Goal: Transaction & Acquisition: Purchase product/service

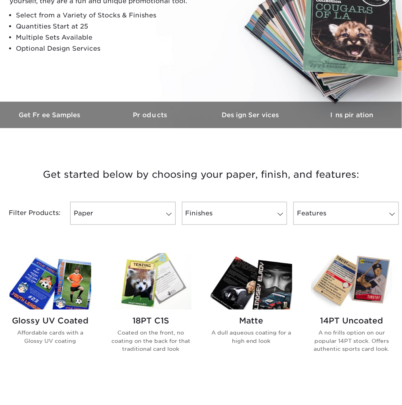
scroll to position [159, 0]
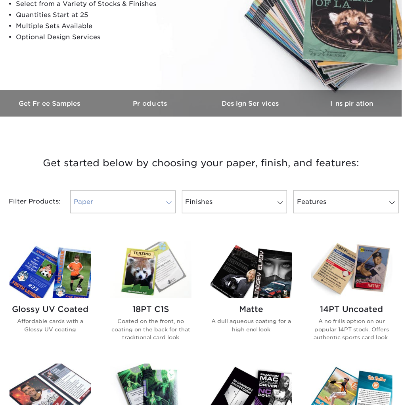
click at [155, 206] on link "Paper" at bounding box center [122, 202] width 105 height 23
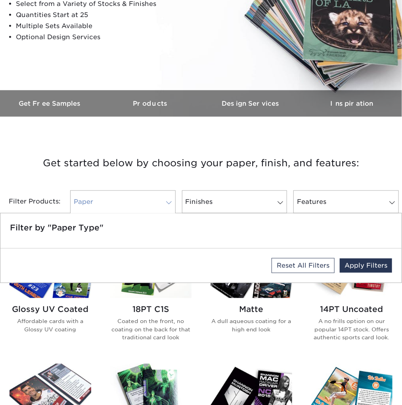
click at [155, 206] on link "Paper" at bounding box center [122, 202] width 105 height 23
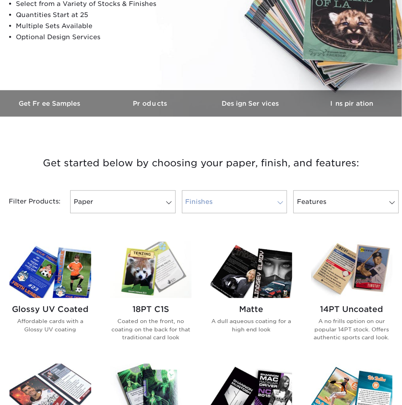
click at [262, 202] on link "Finishes" at bounding box center [234, 202] width 105 height 23
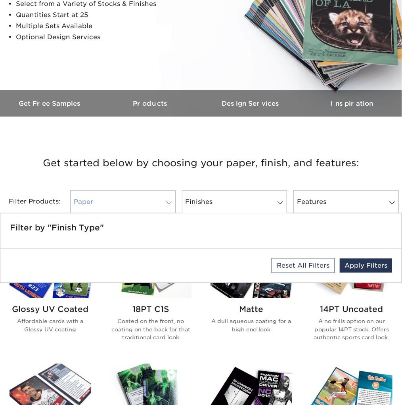
click at [130, 204] on link "Paper" at bounding box center [122, 202] width 105 height 23
click at [105, 205] on link "Paper" at bounding box center [122, 202] width 105 height 23
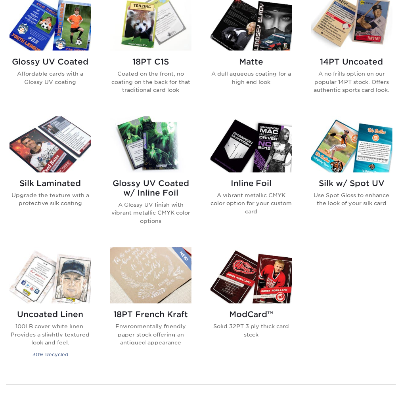
scroll to position [436, 0]
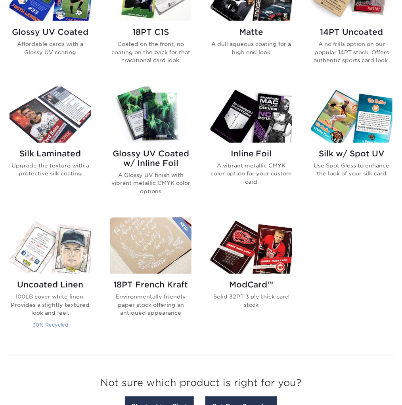
click at [52, 258] on img at bounding box center [51, 246] width 82 height 56
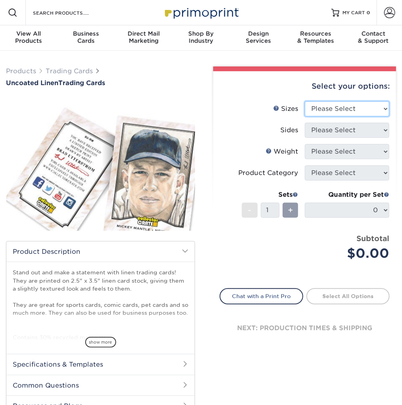
click at [372, 111] on select "Please Select 2.5" x 3.5"" at bounding box center [347, 108] width 85 height 15
select select "2.50x3.50"
click at [305, 101] on select "Please Select 2.5" x 3.5"" at bounding box center [347, 108] width 85 height 15
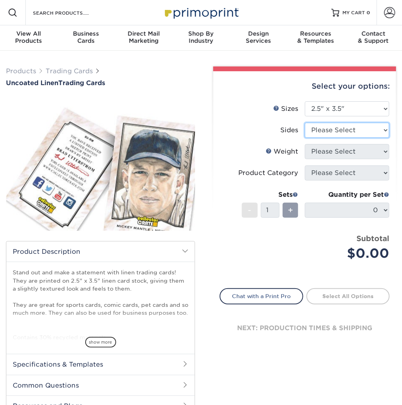
click at [374, 128] on select "Please Select Print Both Sides Print Front Only" at bounding box center [347, 130] width 85 height 15
select select "13abbda7-1d64-4f25-8bb2-c179b224825d"
click at [305, 123] on select "Please Select Print Both Sides Print Front Only" at bounding box center [347, 130] width 85 height 15
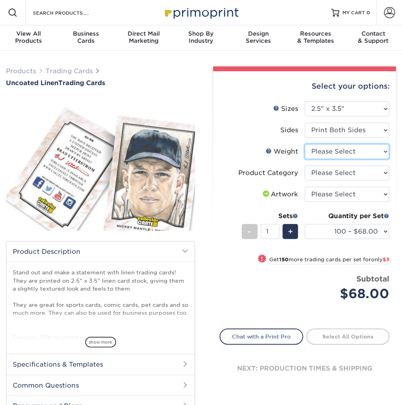
click at [361, 153] on select "Please Select 100LB" at bounding box center [347, 151] width 85 height 15
click at [354, 152] on select "Please Select 100LB" at bounding box center [347, 151] width 85 height 15
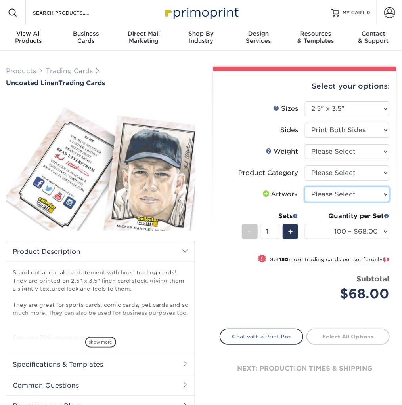
click at [379, 194] on select "Please Select I will upload files I need a design - $100" at bounding box center [347, 194] width 85 height 15
select select "upload"
click at [305, 187] on select "Please Select I will upload files I need a design - $100" at bounding box center [347, 194] width 85 height 15
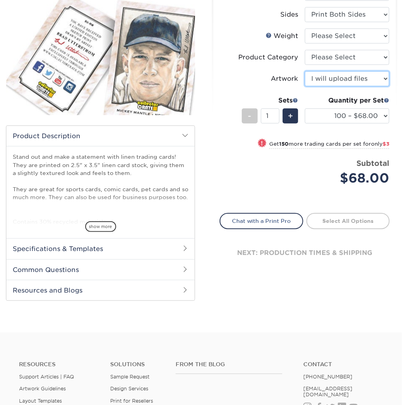
scroll to position [119, 0]
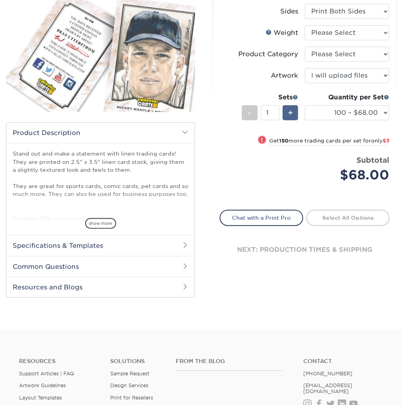
click at [286, 114] on div "+" at bounding box center [290, 112] width 15 height 15
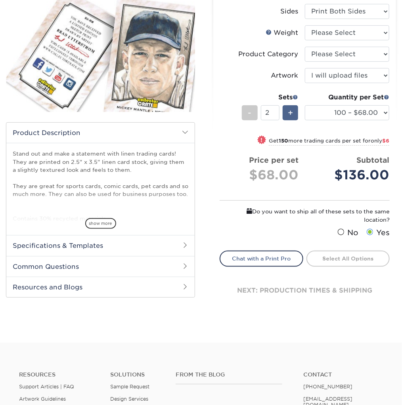
click at [286, 114] on div "+" at bounding box center [290, 112] width 15 height 15
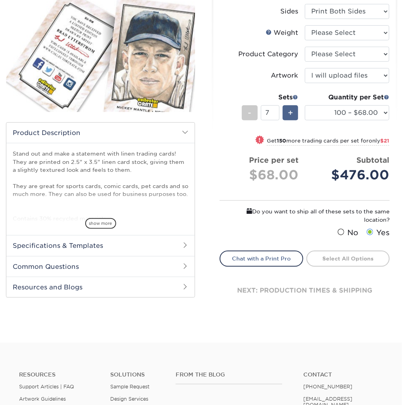
click at [286, 114] on div "+" at bounding box center [290, 112] width 15 height 15
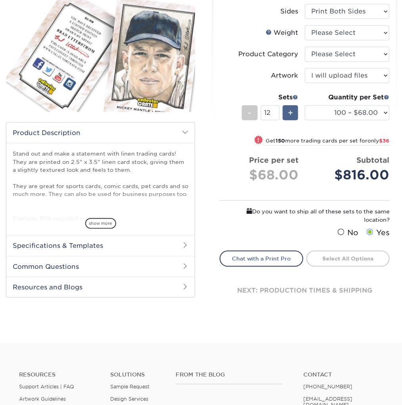
click at [286, 114] on div "+" at bounding box center [290, 112] width 15 height 15
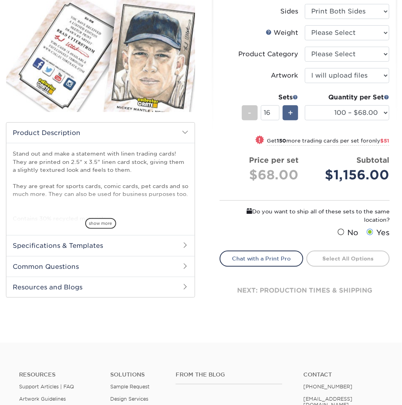
type input "17"
click at [342, 232] on span at bounding box center [340, 233] width 7 height 8
click at [0, 0] on input "No" at bounding box center [0, 0] width 0 height 0
click at [373, 113] on select "100 – $68.00 250 – $71.00 500 – $78.00 1000 – $74.00 2500 – $118.00 5000 – $195…" at bounding box center [347, 112] width 85 height 15
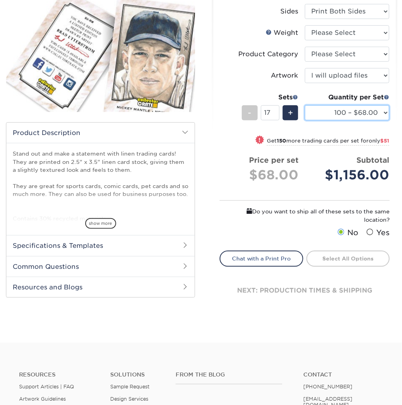
click at [374, 113] on select "100 – $68.00 250 – $71.00 500 – $78.00 1000 – $74.00 2500 – $118.00 5000 – $195…" at bounding box center [347, 112] width 85 height 15
select select "1000 – $74.00"
click at [305, 105] on select "100 – $68.00 250 – $71.00 500 – $78.00 1000 – $74.00 2500 – $118.00 5000 – $195…" at bounding box center [347, 112] width 85 height 15
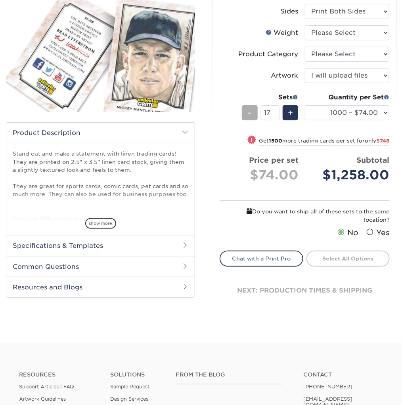
click at [252, 113] on div "-" at bounding box center [249, 112] width 15 height 15
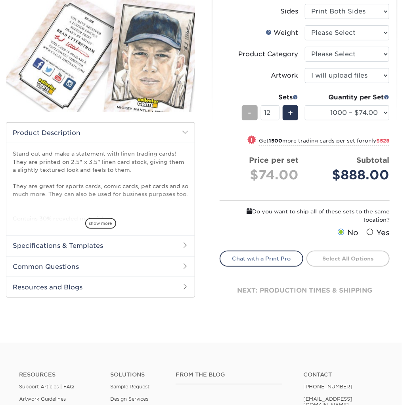
click at [252, 113] on div "-" at bounding box center [249, 112] width 15 height 15
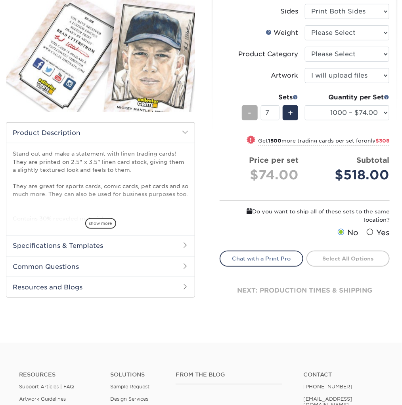
click at [252, 113] on div "-" at bounding box center [249, 112] width 15 height 15
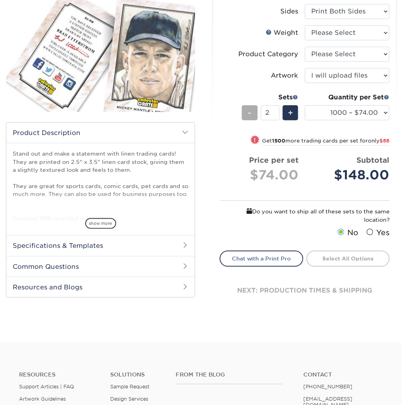
click at [252, 113] on div "-" at bounding box center [249, 112] width 15 height 15
type input "1"
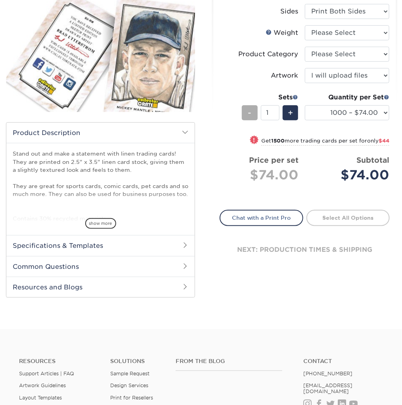
click at [252, 113] on div "-" at bounding box center [249, 112] width 15 height 15
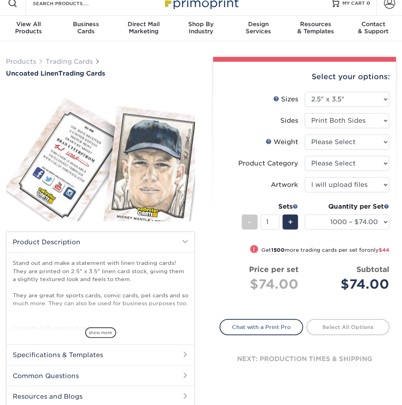
scroll to position [0, 0]
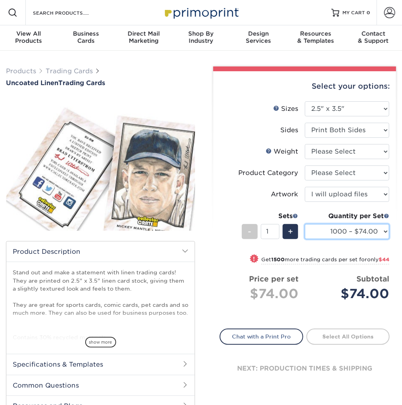
click at [379, 231] on select "100 – $68.00 250 – $71.00 500 – $78.00 1000 – $74.00 2500 – $118.00 5000 – $195…" at bounding box center [347, 231] width 85 height 15
click at [305, 224] on select "100 – $68.00 250 – $71.00 500 – $78.00 1000 – $74.00 2500 – $118.00 5000 – $195…" at bounding box center [347, 231] width 85 height 15
click at [378, 235] on select "100 – $68.00 250 – $71.00 500 – $78.00 1000 – $74.00 2500 – $118.00 5000 – $195…" at bounding box center [347, 231] width 85 height 15
select select "500 – $78.00"
click at [305, 224] on select "100 – $68.00 250 – $71.00 500 – $78.00 1000 – $74.00 2500 – $118.00 5000 – $195…" at bounding box center [347, 231] width 85 height 15
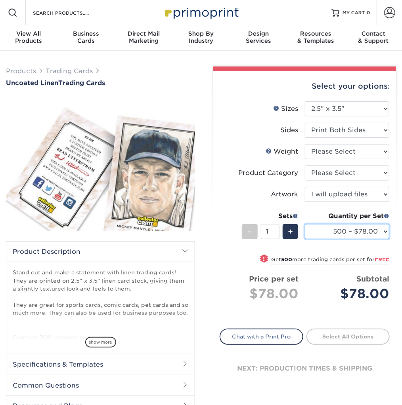
click at [381, 231] on select "100 – $68.00 250 – $71.00 500 – $78.00 1000 – $74.00 2500 – $118.00 5000 – $195…" at bounding box center [347, 231] width 85 height 15
click at [57, 81] on span "Uncoated Linen" at bounding box center [32, 83] width 52 height 8
